Goal: Transaction & Acquisition: Purchase product/service

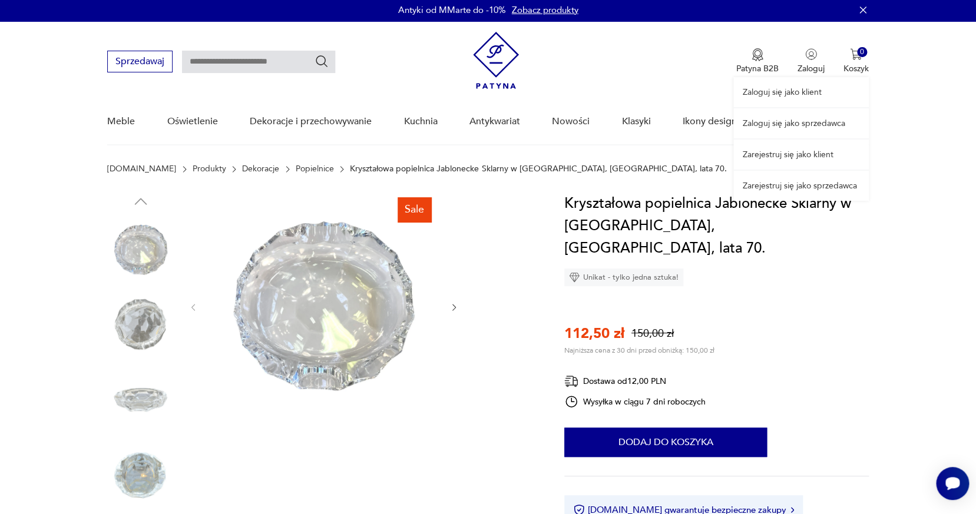
click at [787, 143] on link "Zarejestruj się jako klient" at bounding box center [801, 155] width 136 height 30
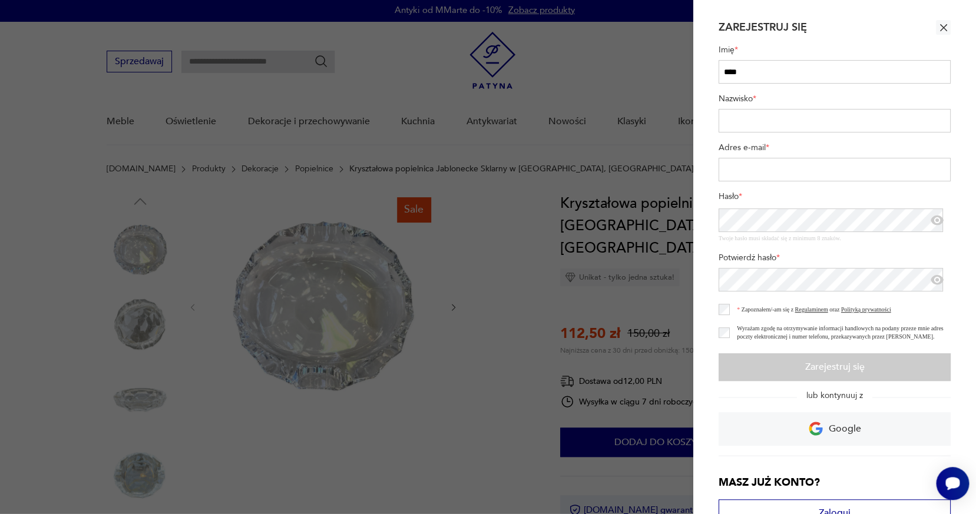
type input "****"
type input "**"
type input "**********"
click at [825, 255] on label "Potwierdź hasło *" at bounding box center [835, 260] width 232 height 16
click at [730, 306] on label "Zapoznałem/-am się z Regulaminem oraz Polityką prywatności" at bounding box center [810, 309] width 161 height 9
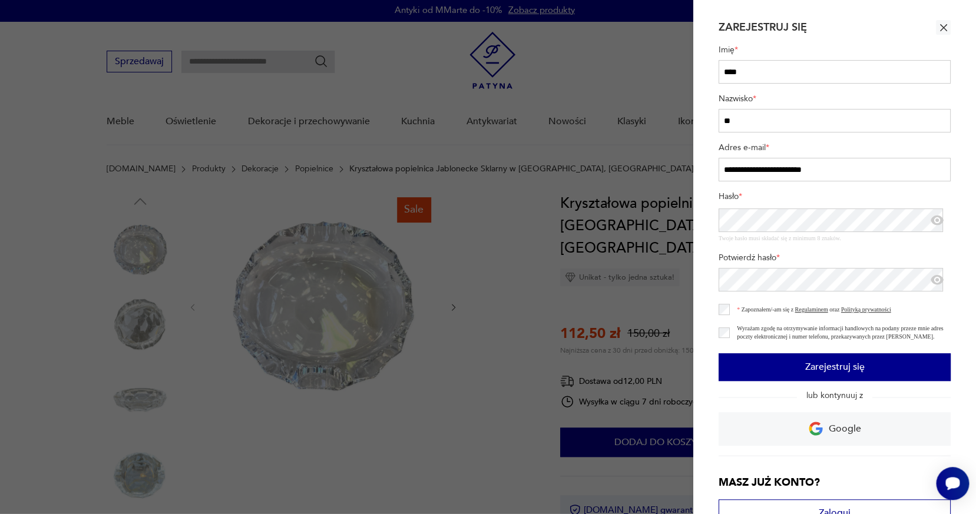
click at [774, 371] on button "Zarejestruj się" at bounding box center [835, 367] width 232 height 28
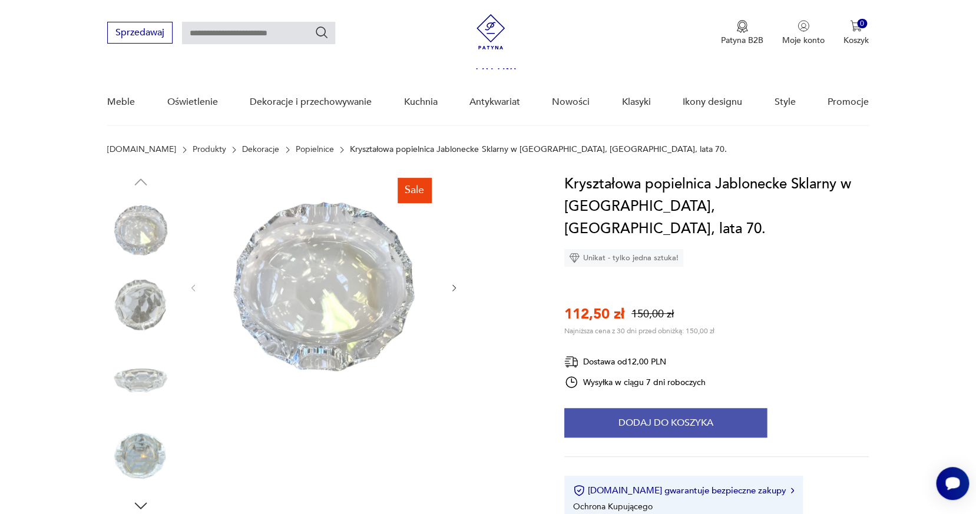
scroll to position [115, 0]
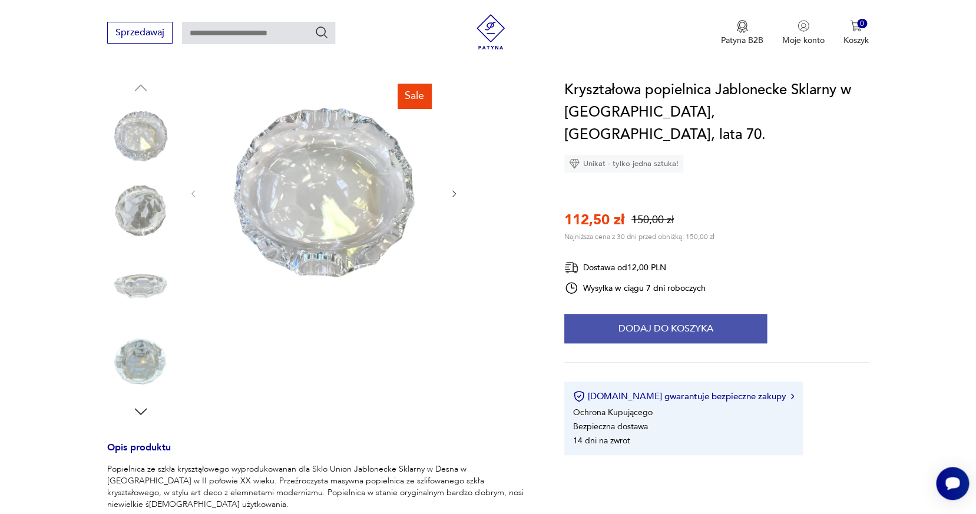
click at [673, 314] on button "Dodaj do koszyka" at bounding box center [665, 328] width 203 height 29
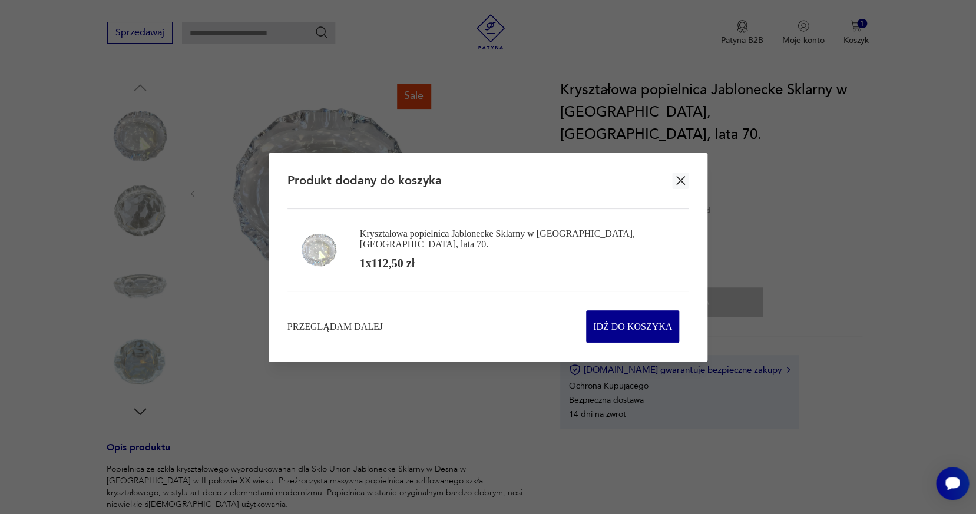
click at [683, 176] on icon "button" at bounding box center [680, 180] width 9 height 9
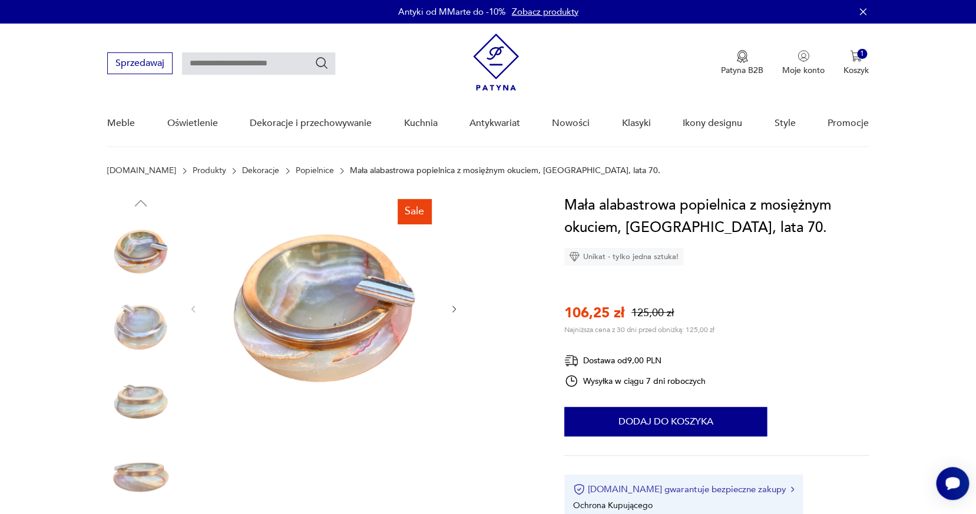
scroll to position [21, 0]
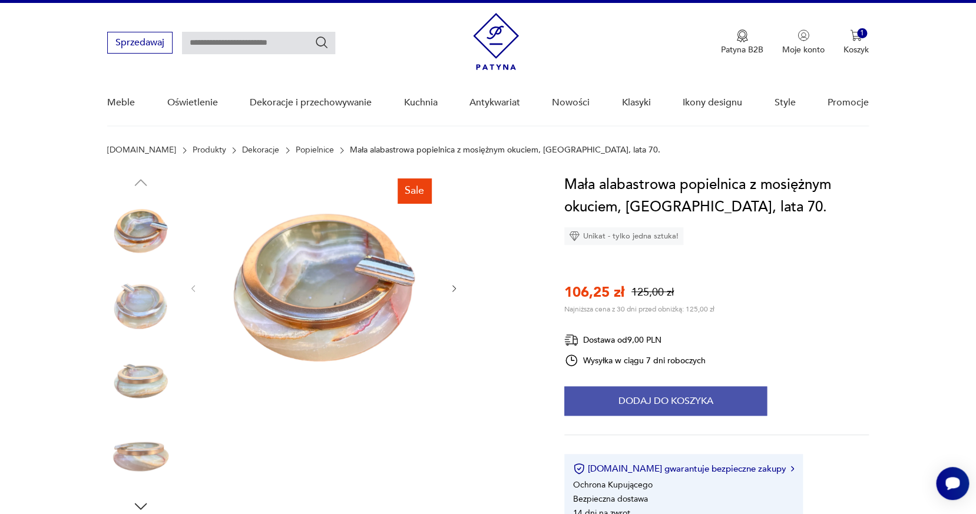
click at [678, 410] on button "Dodaj do koszyka" at bounding box center [665, 400] width 203 height 29
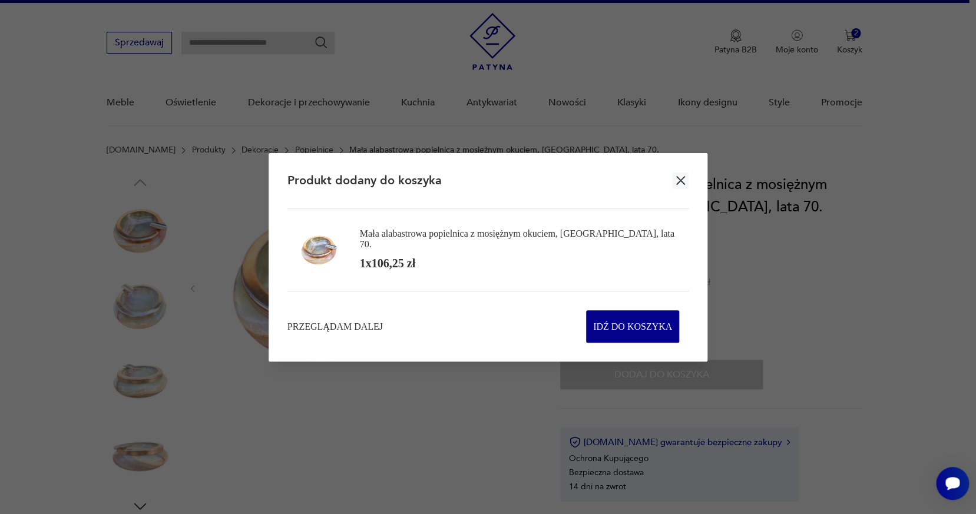
click at [680, 177] on icon "button" at bounding box center [680, 180] width 15 height 15
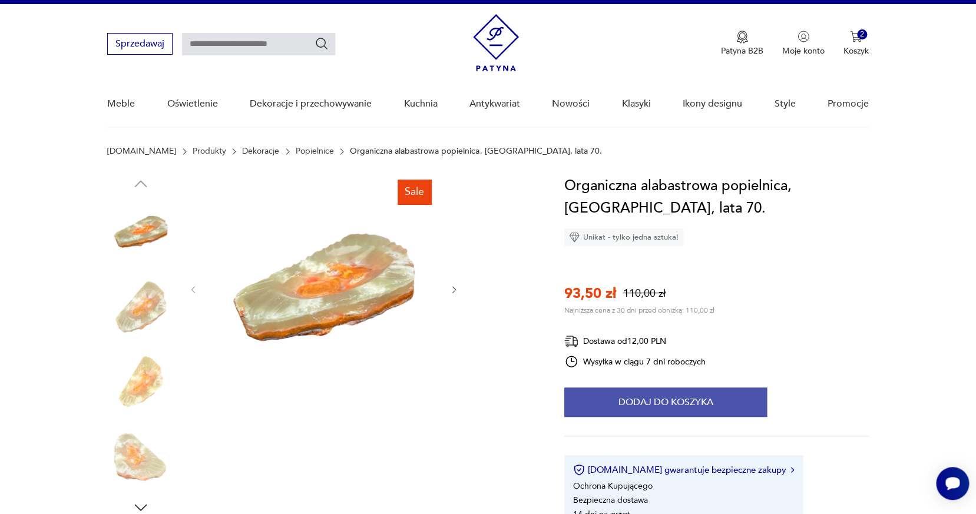
click at [678, 404] on button "Dodaj do koszyka" at bounding box center [665, 402] width 203 height 29
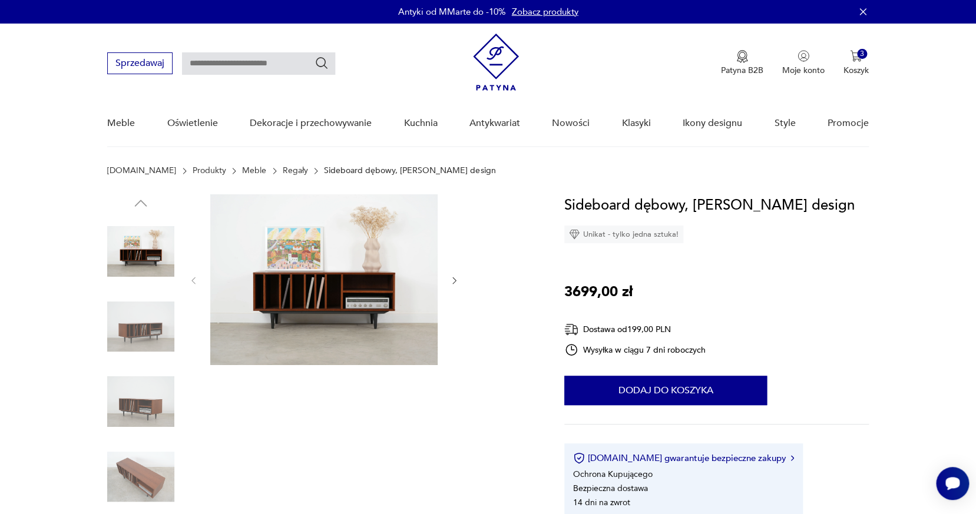
scroll to position [13, 0]
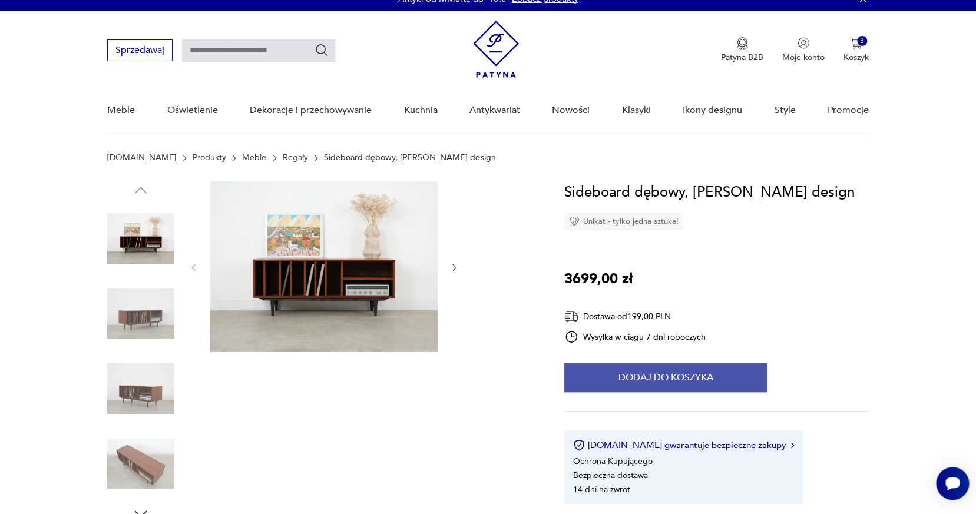
click at [720, 369] on button "Dodaj do koszyka" at bounding box center [665, 377] width 203 height 29
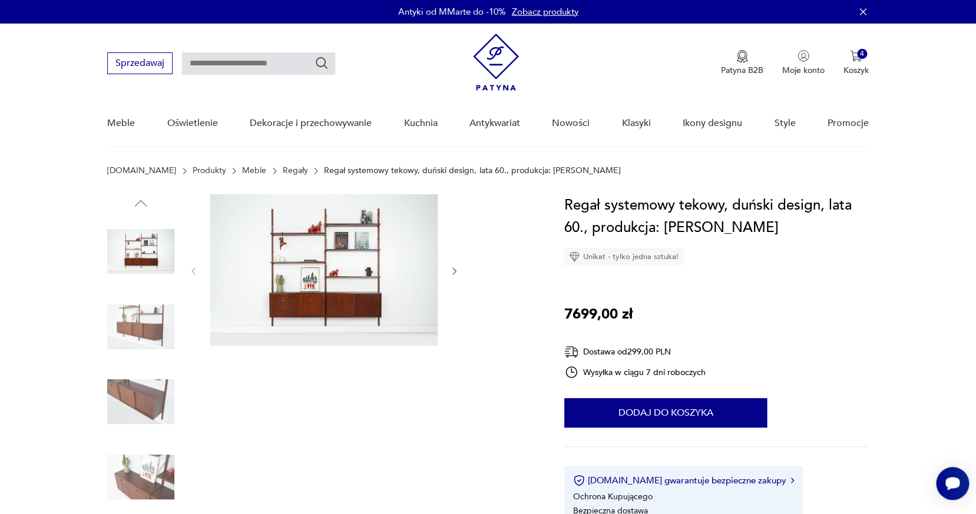
scroll to position [199, 0]
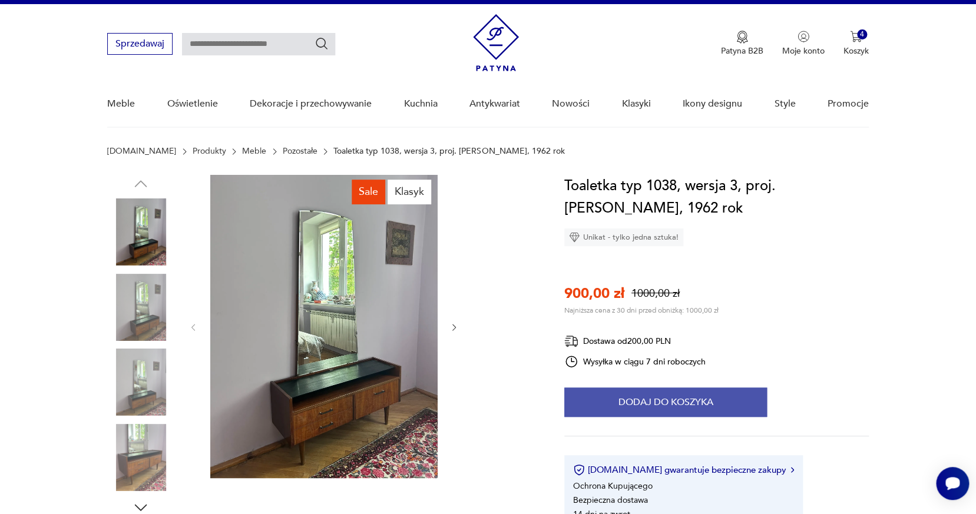
click at [669, 402] on button "Dodaj do koszyka" at bounding box center [665, 402] width 203 height 29
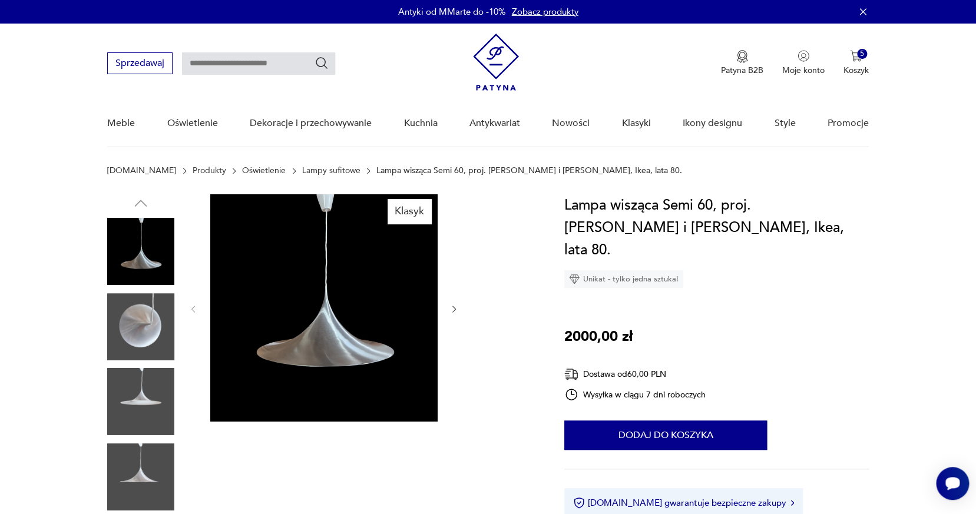
scroll to position [208, 0]
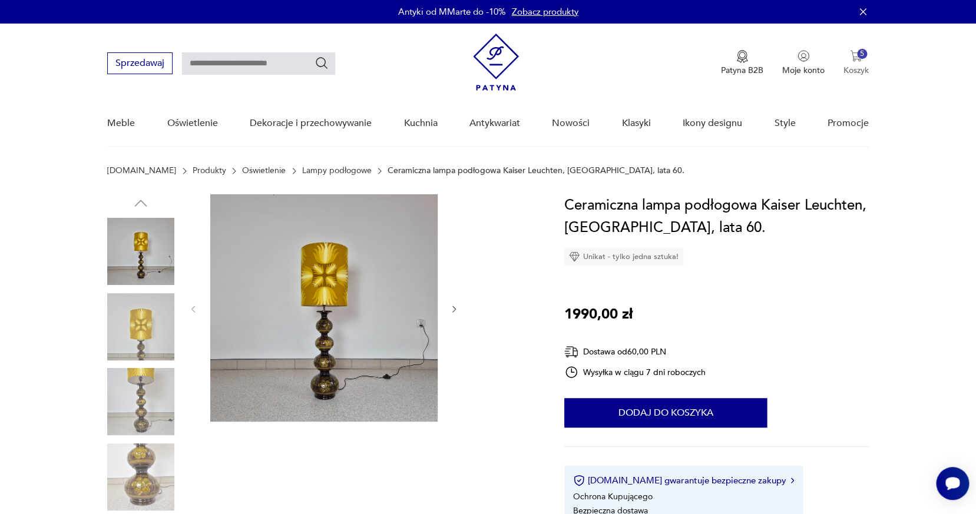
click at [857, 66] on p "Koszyk" at bounding box center [856, 70] width 25 height 11
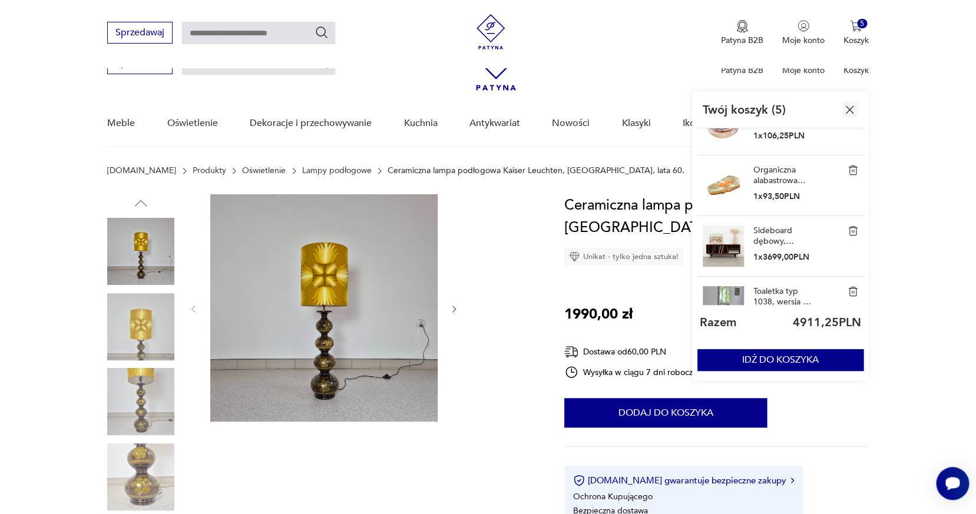
scroll to position [104, 0]
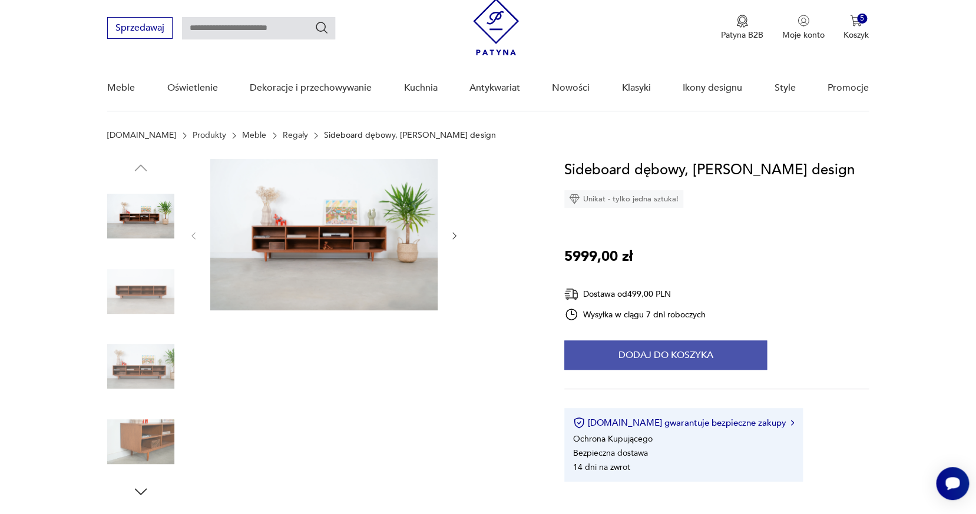
click at [675, 348] on button "Dodaj do koszyka" at bounding box center [665, 355] width 203 height 29
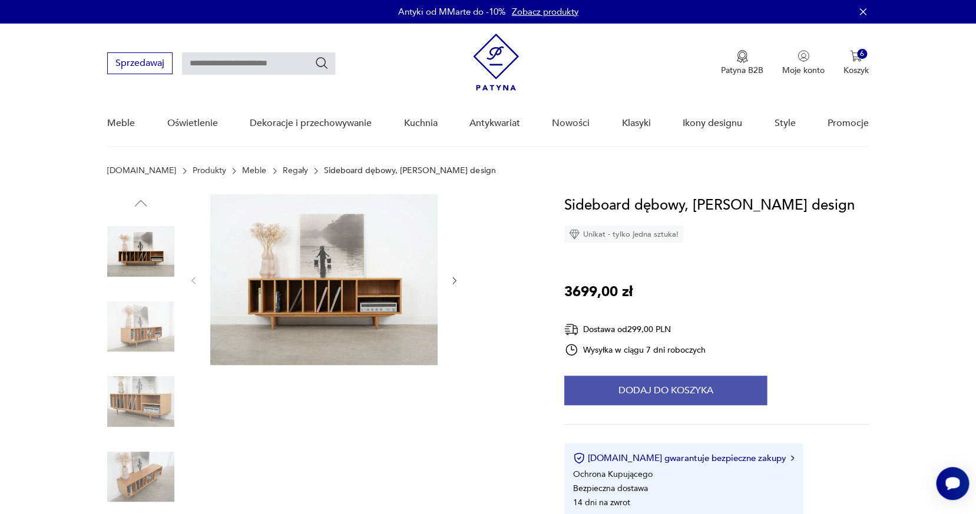
click at [711, 398] on button "Dodaj do koszyka" at bounding box center [665, 390] width 203 height 29
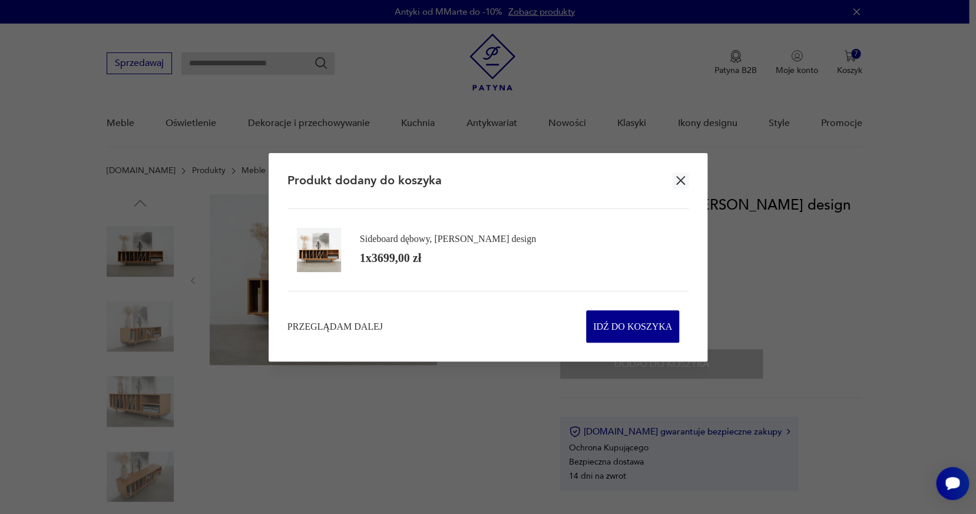
click at [682, 178] on icon "button" at bounding box center [680, 180] width 9 height 9
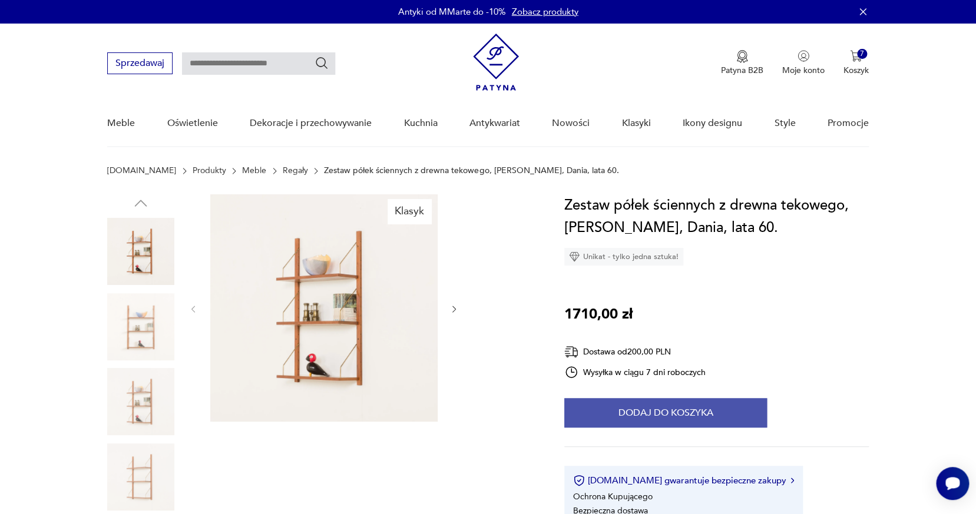
click at [644, 414] on button "Dodaj do koszyka" at bounding box center [665, 412] width 203 height 29
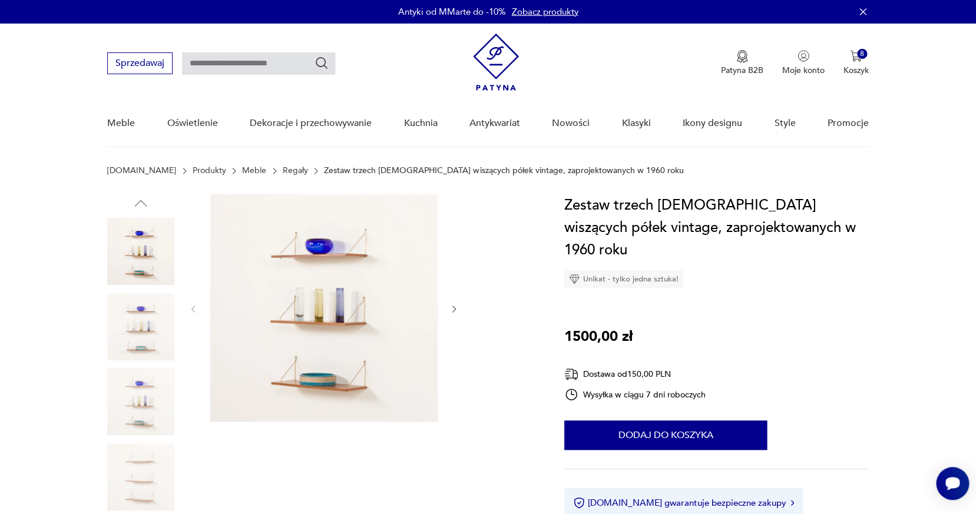
scroll to position [95, 0]
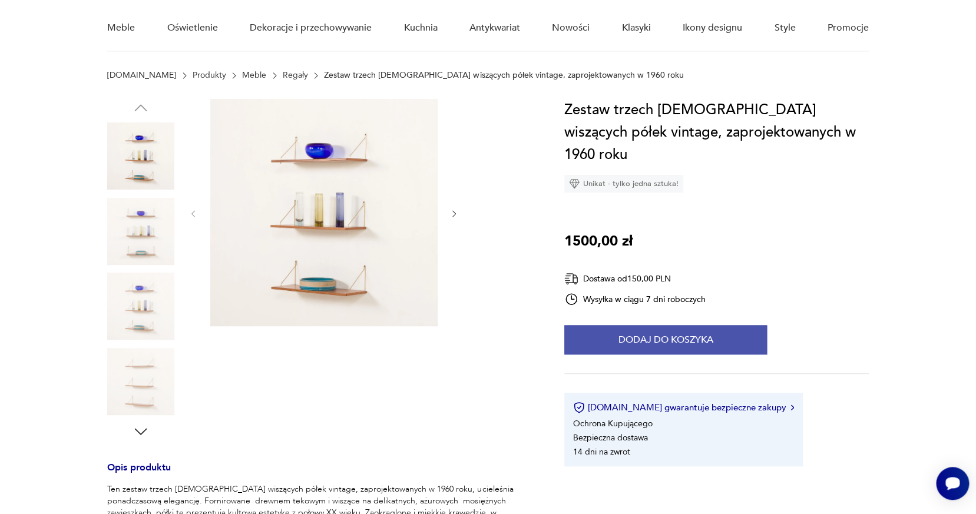
click at [590, 326] on button "Dodaj do koszyka" at bounding box center [665, 339] width 203 height 29
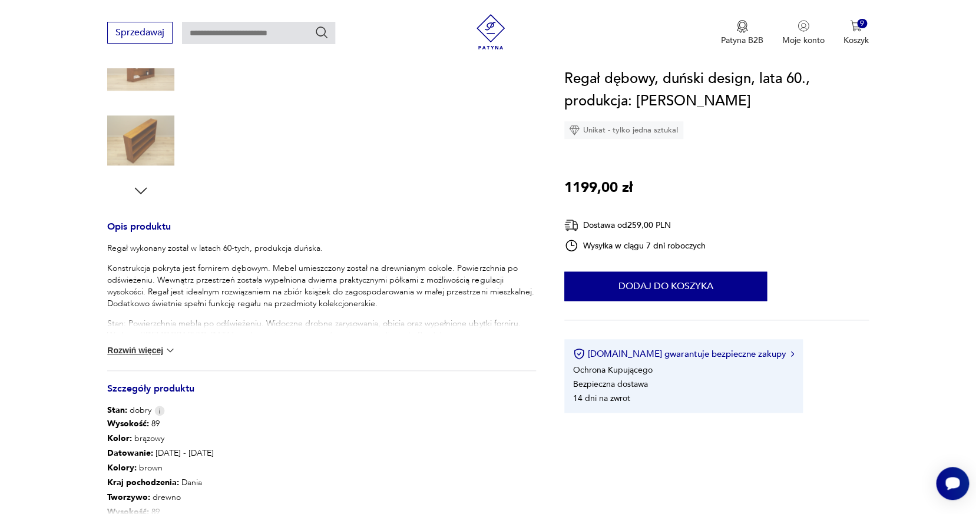
scroll to position [427, 0]
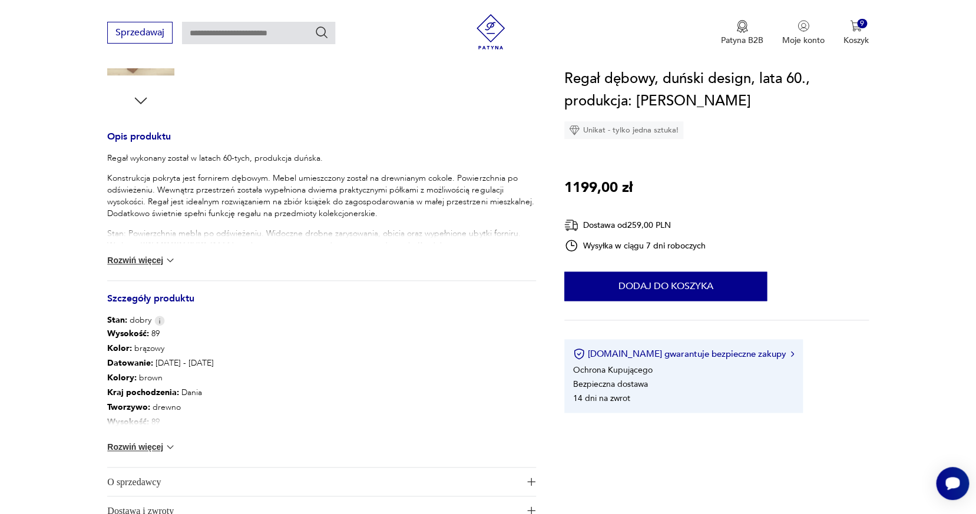
click at [141, 441] on button "Rozwiń więcej" at bounding box center [141, 447] width 68 height 12
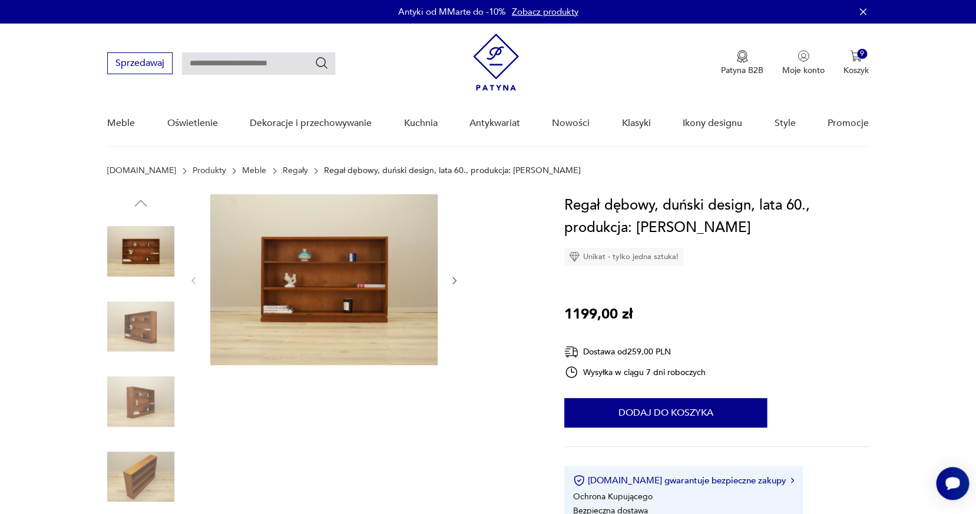
scroll to position [100, 0]
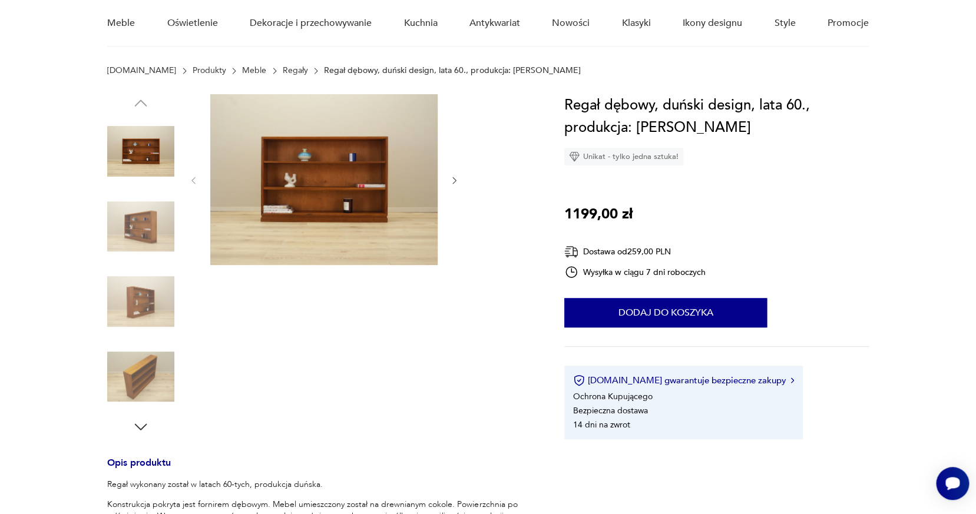
click at [151, 268] on img at bounding box center [140, 301] width 67 height 67
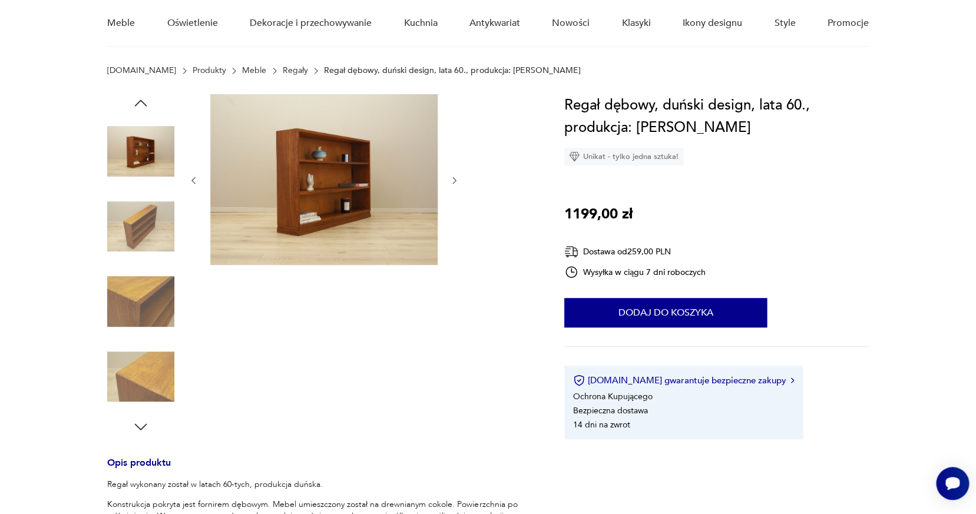
click at [153, 276] on img at bounding box center [140, 301] width 67 height 67
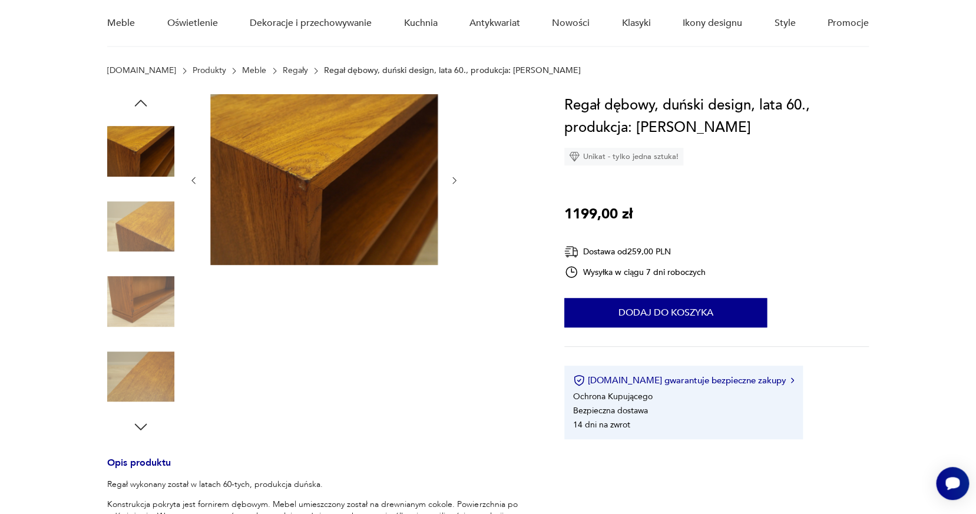
click at [157, 279] on img at bounding box center [140, 301] width 67 height 67
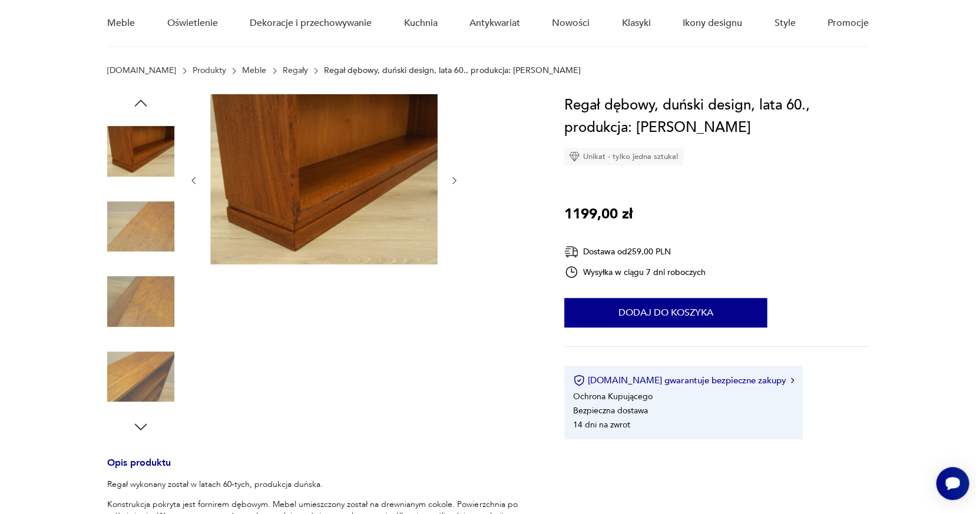
click at [156, 282] on img at bounding box center [140, 301] width 67 height 67
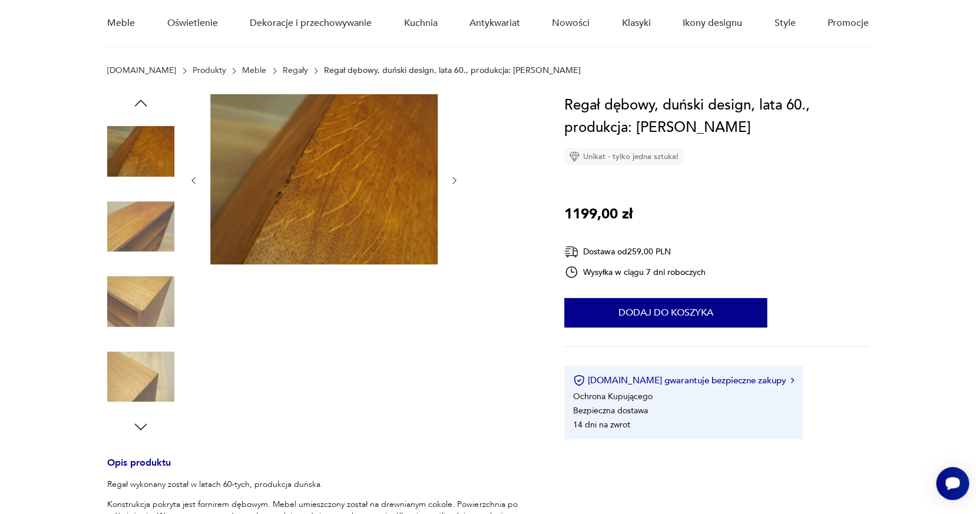
click at [156, 329] on img at bounding box center [140, 301] width 67 height 67
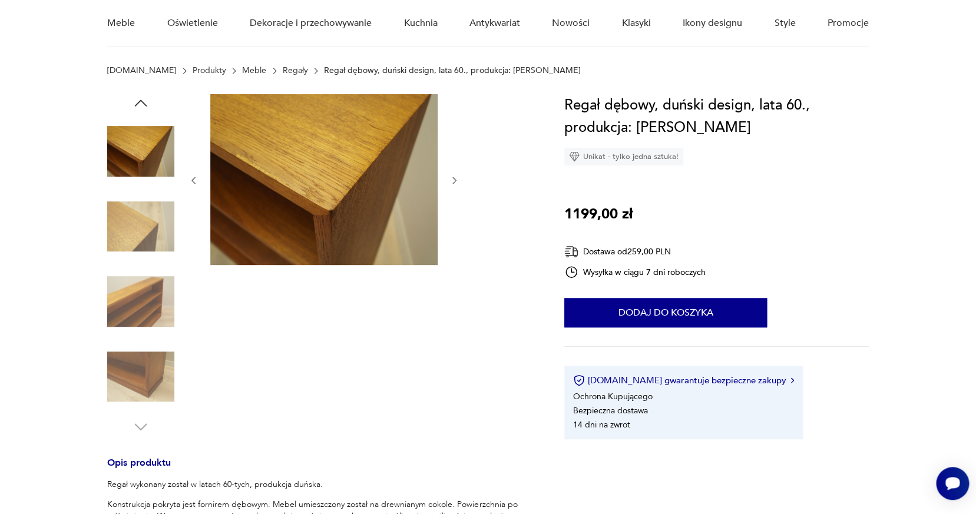
click at [149, 168] on img at bounding box center [140, 151] width 67 height 67
click at [150, 157] on img at bounding box center [140, 151] width 67 height 67
click at [151, 107] on div at bounding box center [140, 265] width 67 height 342
click at [143, 101] on icon "button" at bounding box center [141, 103] width 12 height 6
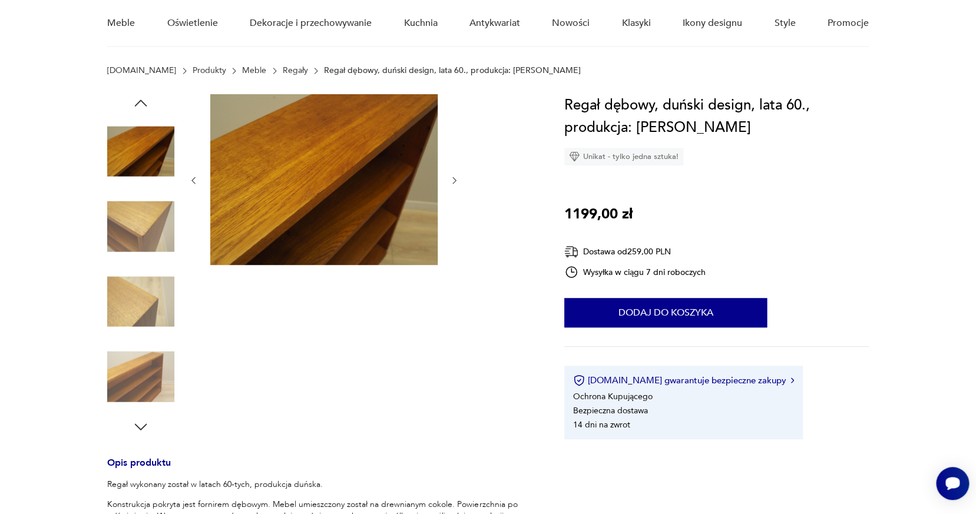
click at [143, 101] on icon "button" at bounding box center [141, 103] width 12 height 6
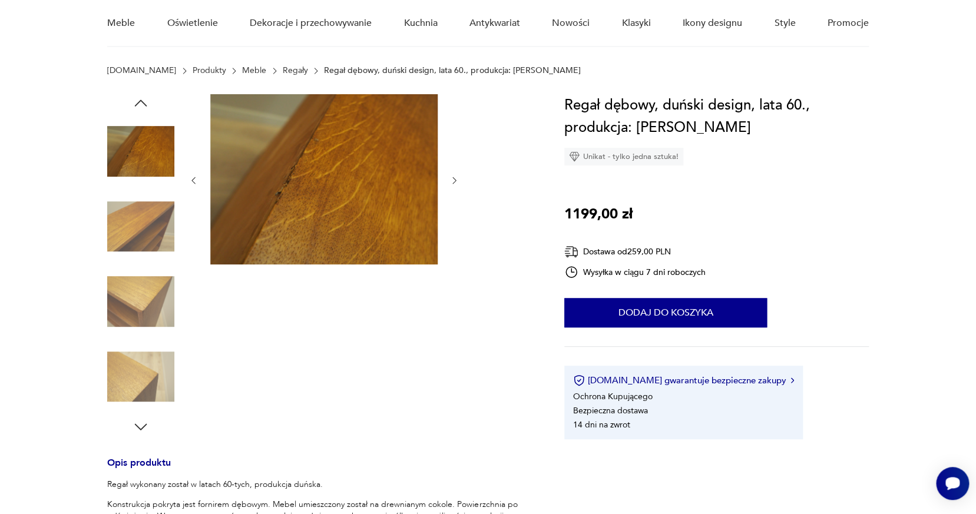
click at [143, 101] on icon "button" at bounding box center [141, 103] width 12 height 6
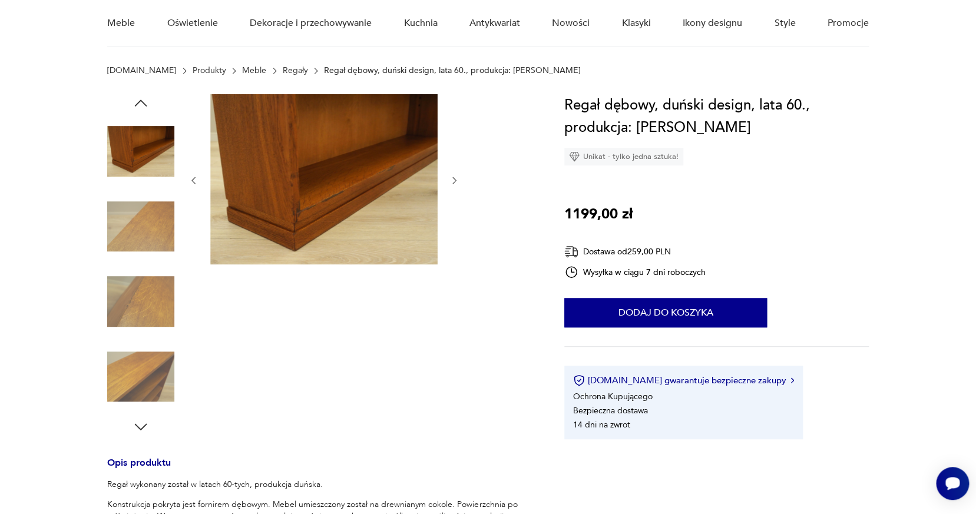
click at [143, 101] on icon "button" at bounding box center [141, 103] width 12 height 6
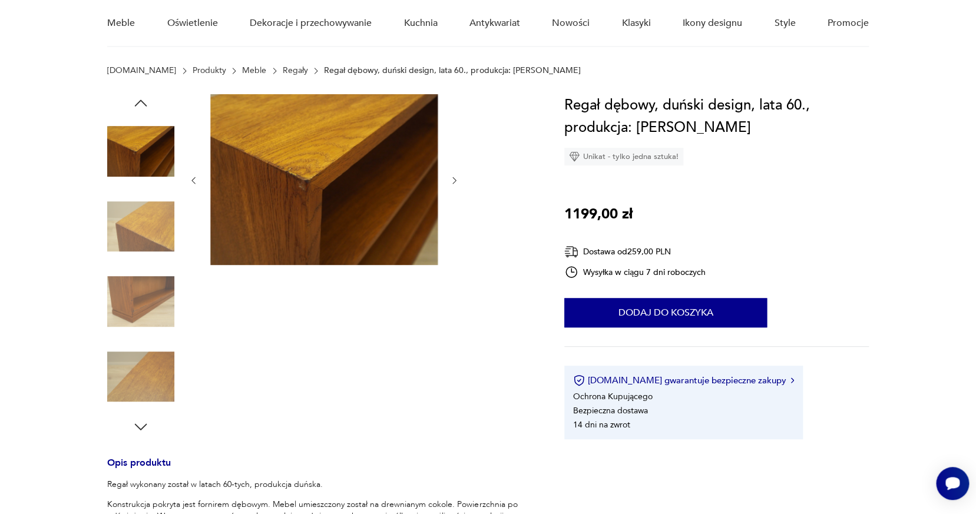
click at [143, 101] on icon "button" at bounding box center [141, 103] width 12 height 6
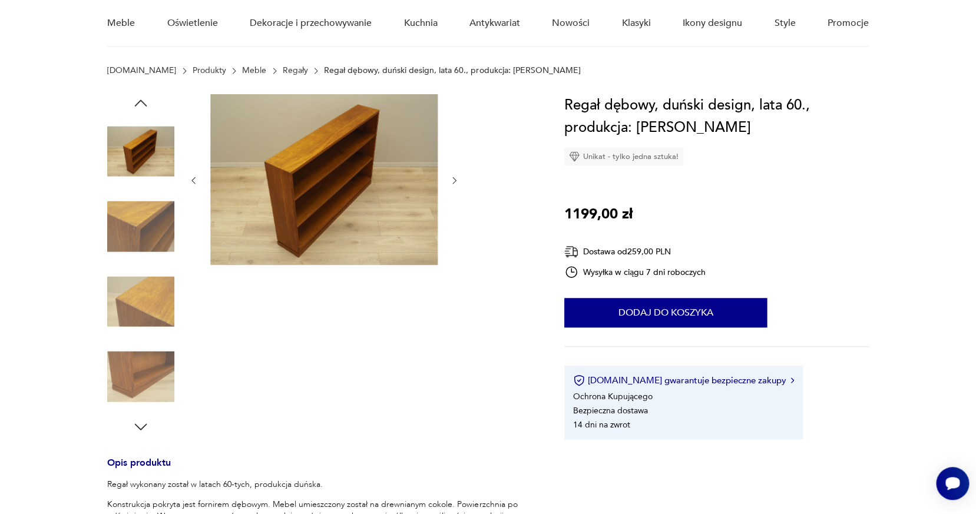
click at [143, 101] on icon "button" at bounding box center [141, 103] width 12 height 6
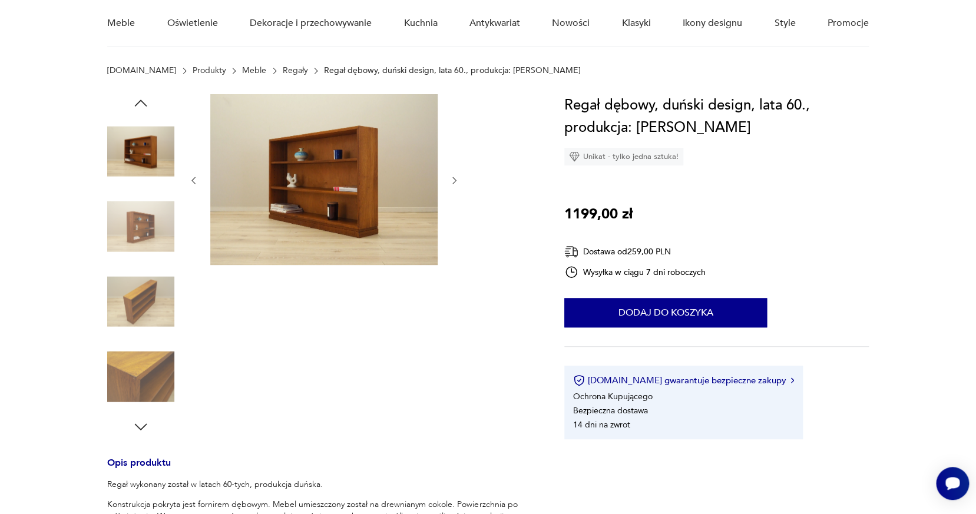
click at [143, 101] on icon "button" at bounding box center [141, 103] width 12 height 6
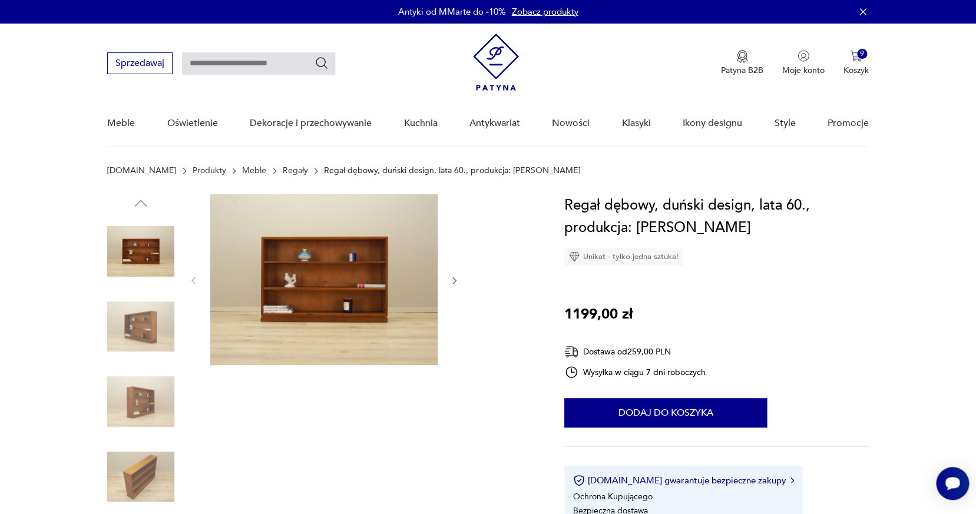
scroll to position [90, 0]
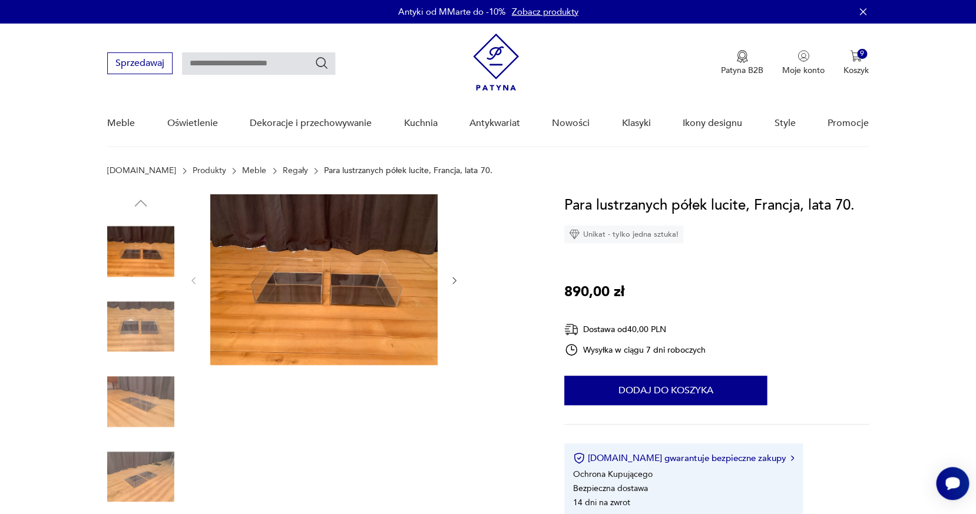
scroll to position [100, 0]
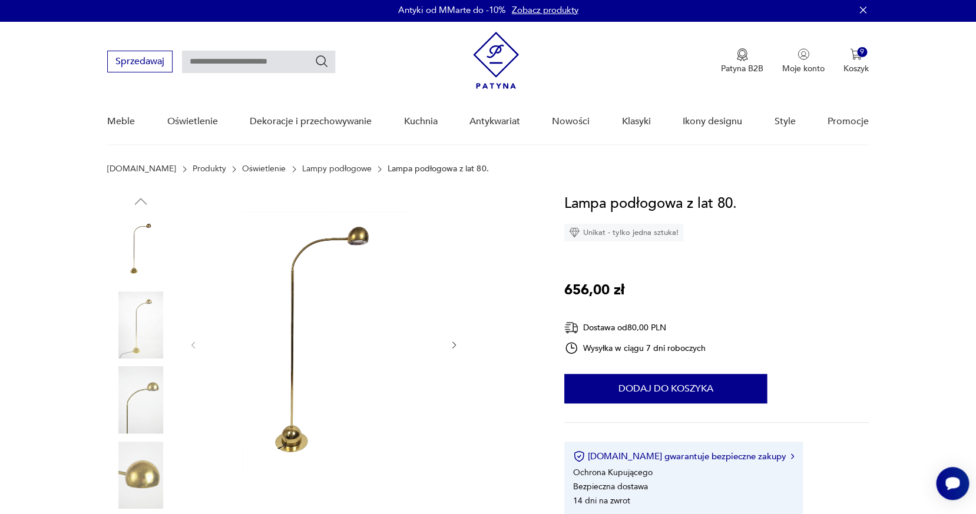
scroll to position [95, 0]
